Goal: Find specific page/section: Find specific page/section

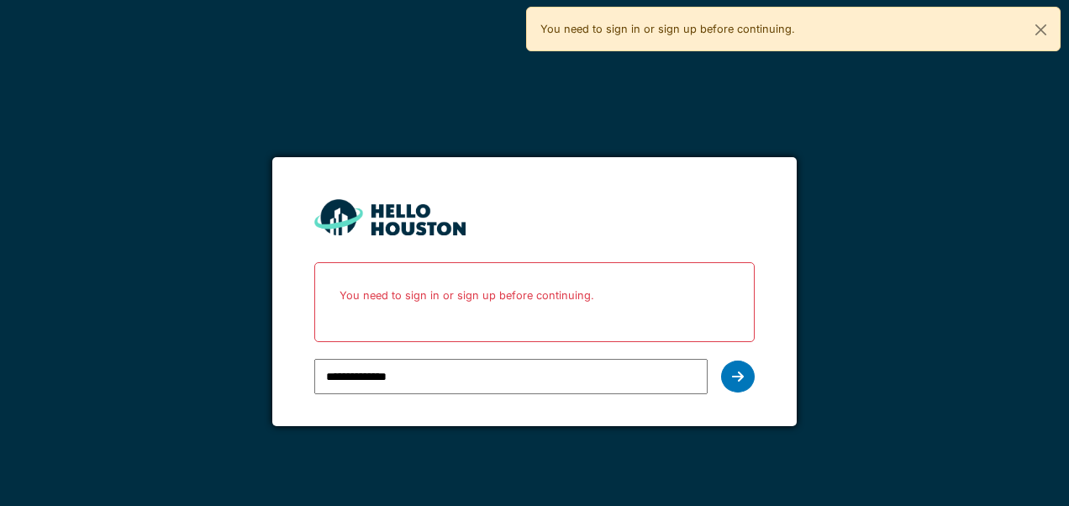
type input "**********"
click at [740, 380] on icon at bounding box center [738, 376] width 12 height 13
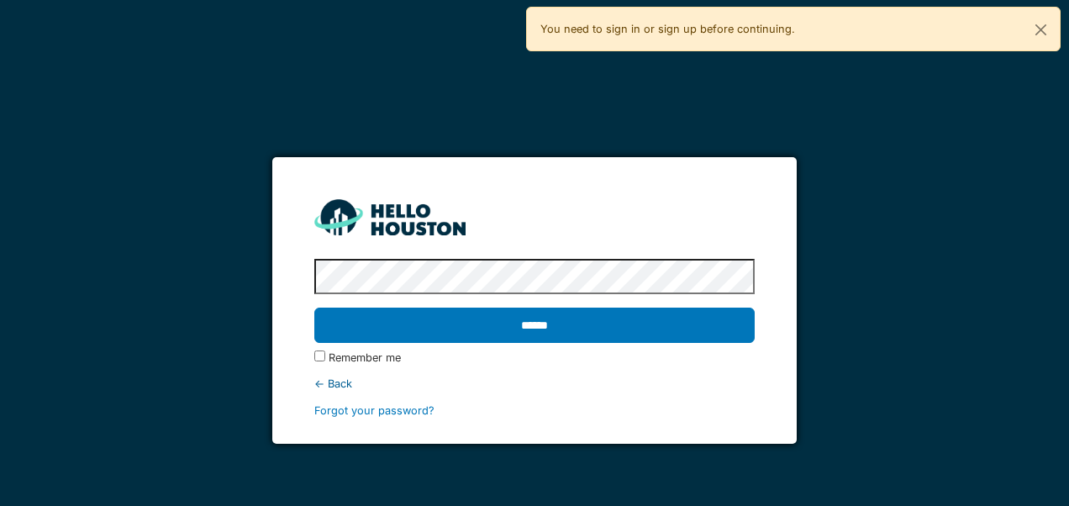
click at [409, 326] on input "******" at bounding box center [534, 325] width 440 height 35
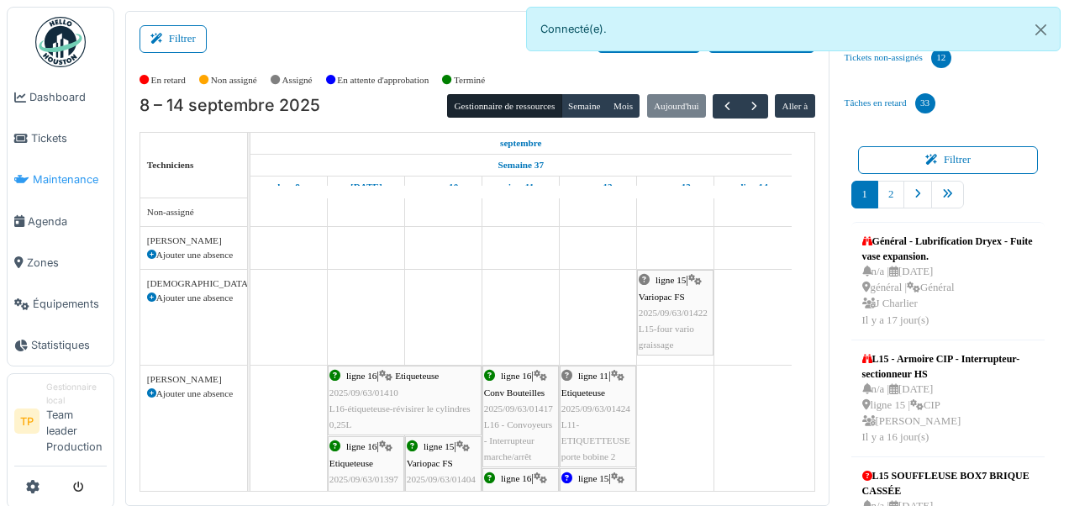
click at [87, 181] on span "Maintenance" at bounding box center [70, 179] width 74 height 16
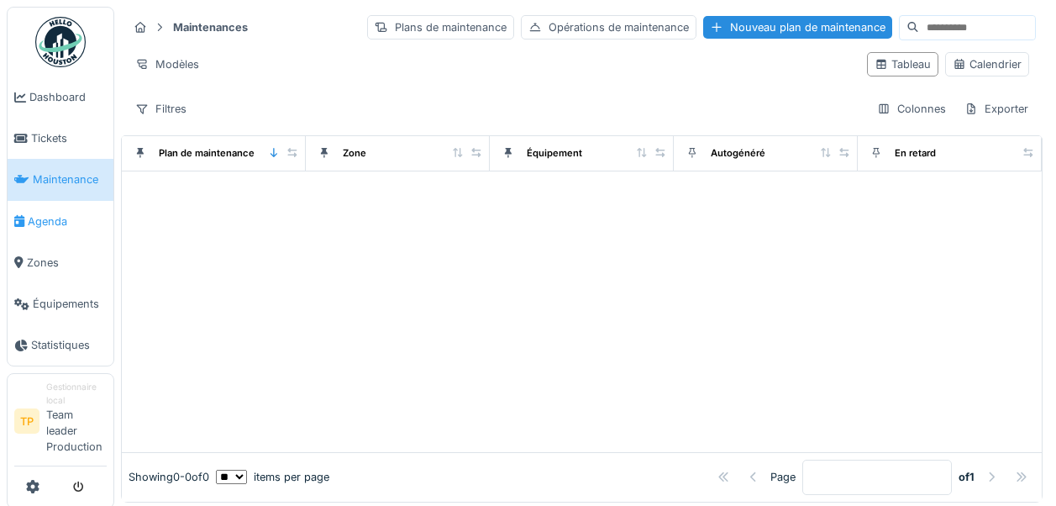
click at [42, 227] on span "Agenda" at bounding box center [67, 221] width 79 height 16
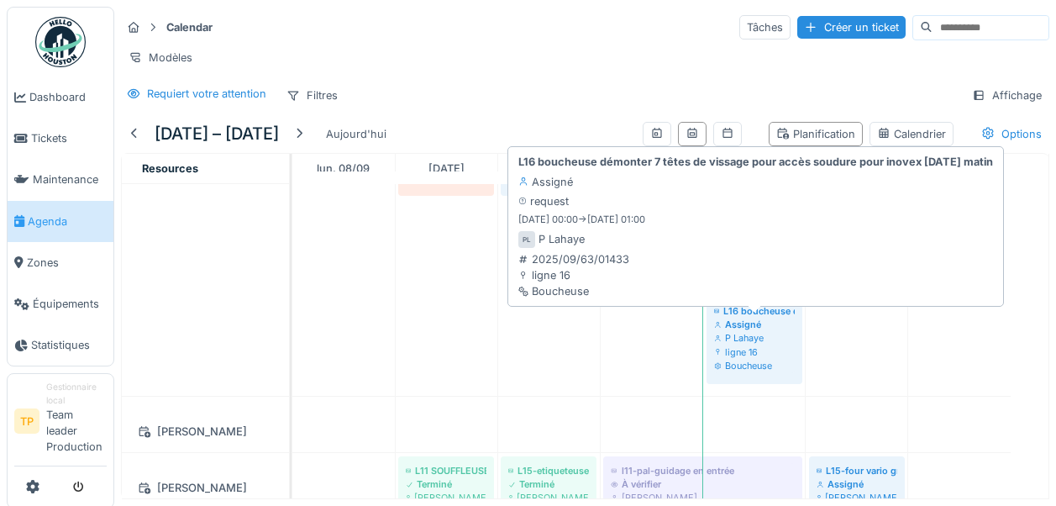
click at [746, 345] on div "P Lahaye" at bounding box center [754, 337] width 81 height 13
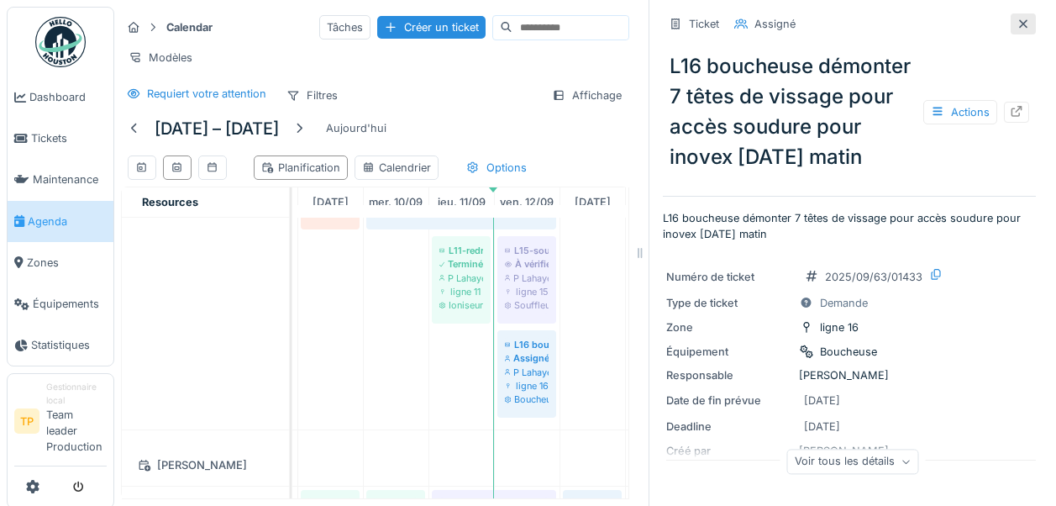
click at [1019, 25] on icon at bounding box center [1023, 23] width 8 height 8
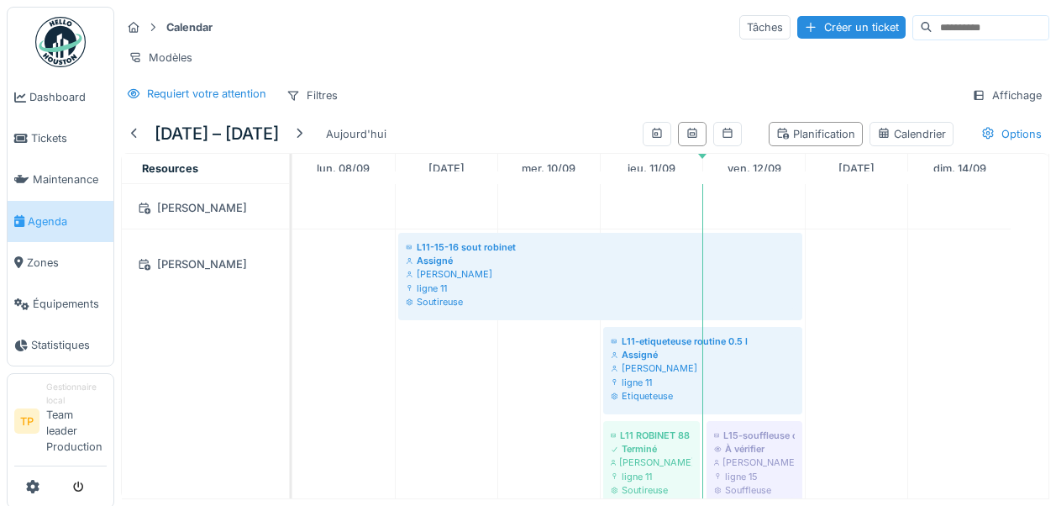
scroll to position [925, 0]
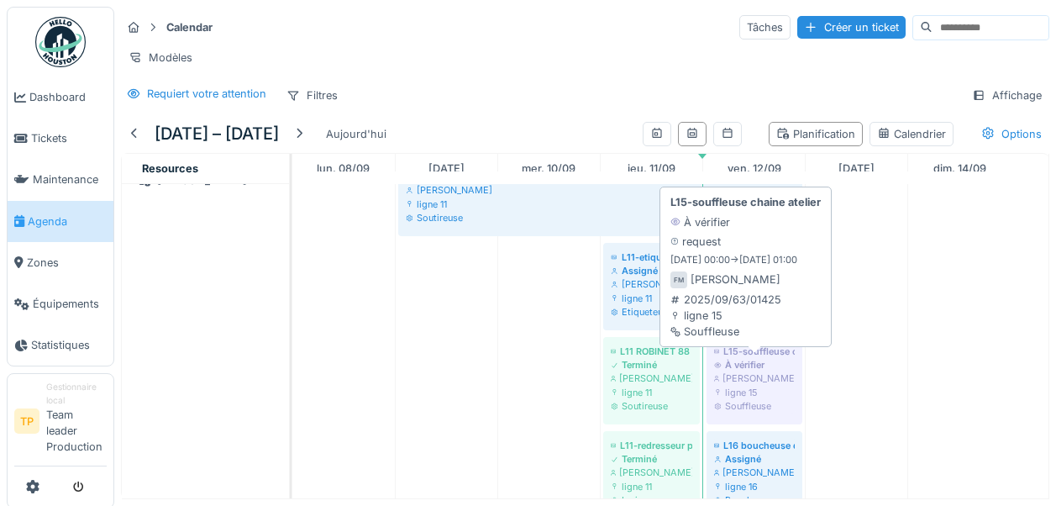
click at [767, 385] on div "[PERSON_NAME]" at bounding box center [754, 377] width 81 height 13
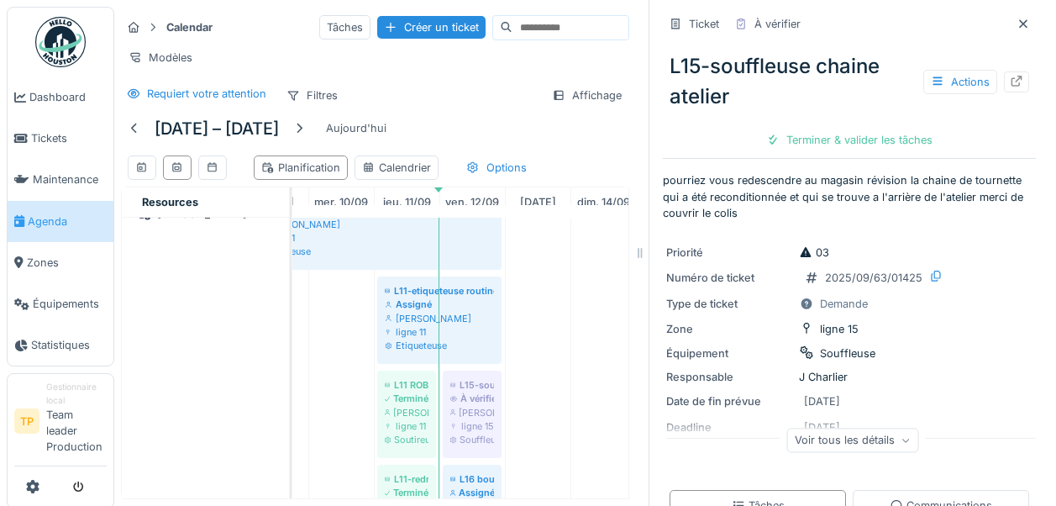
scroll to position [0, 118]
click at [1017, 27] on icon at bounding box center [1023, 23] width 13 height 11
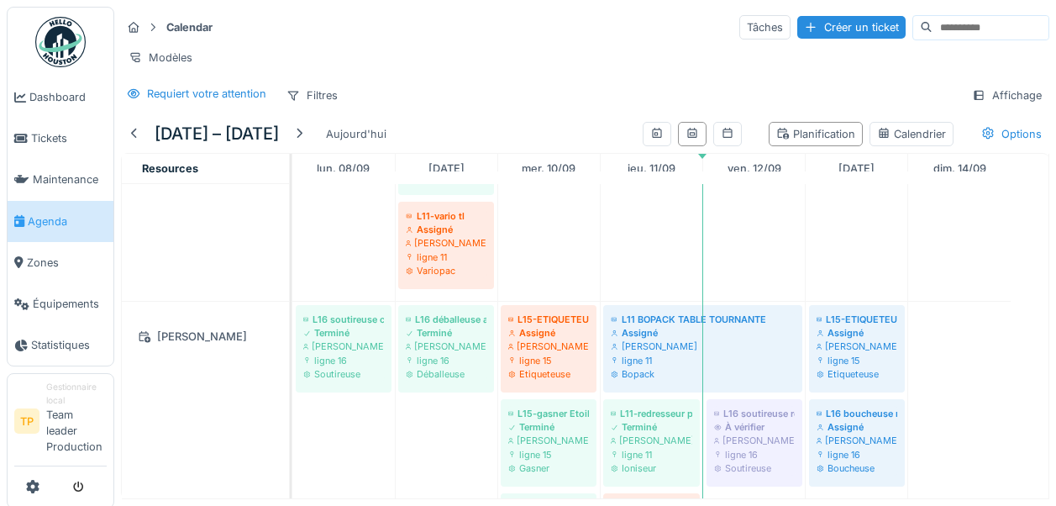
scroll to position [252, 0]
